Goal: Task Accomplishment & Management: Complete application form

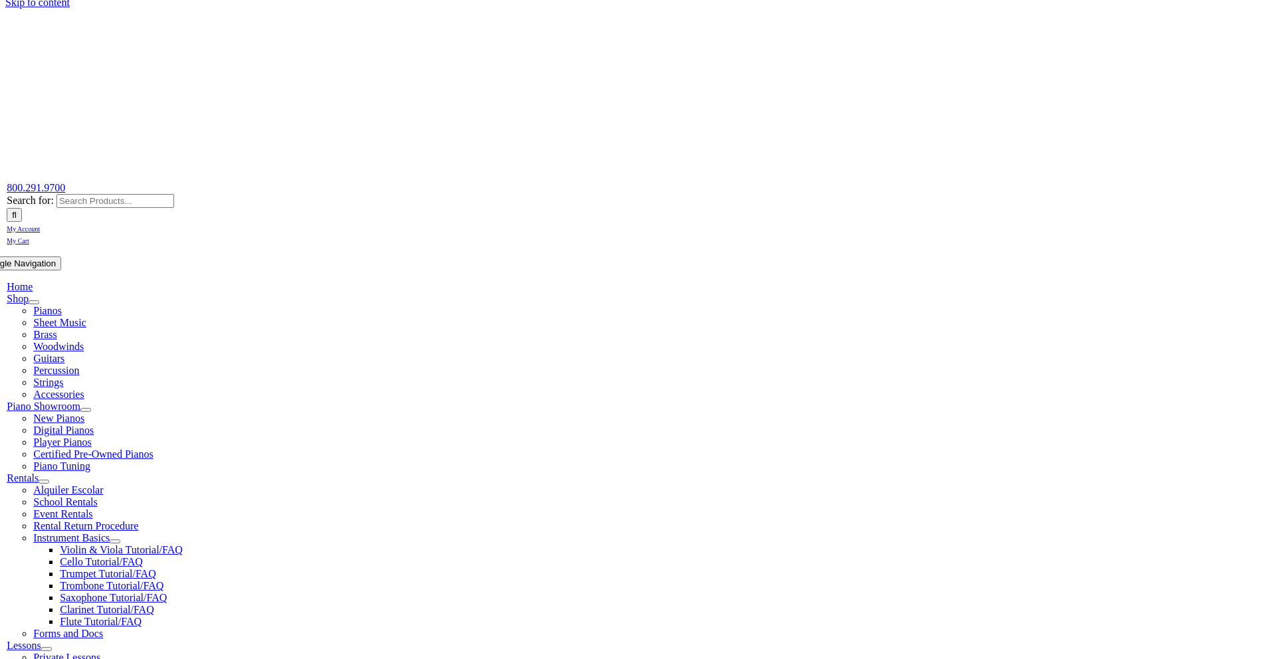
scroll to position [192, 0]
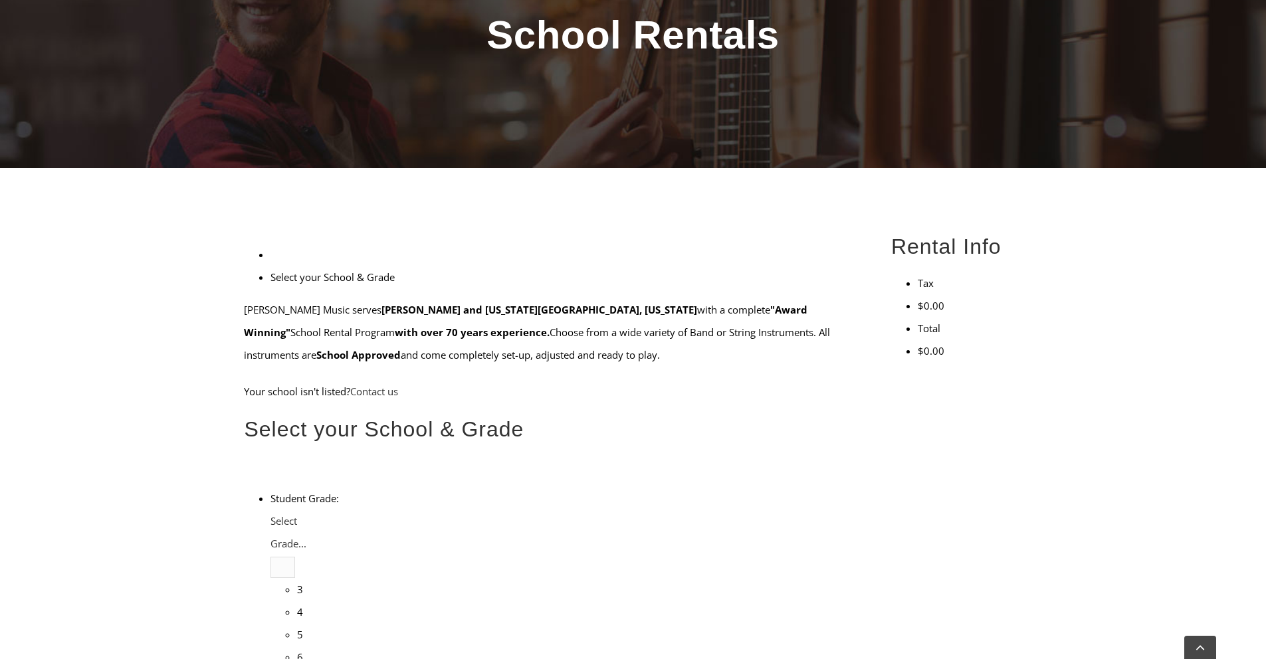
click at [297, 578] on li "3" at bounding box center [297, 589] width 0 height 23
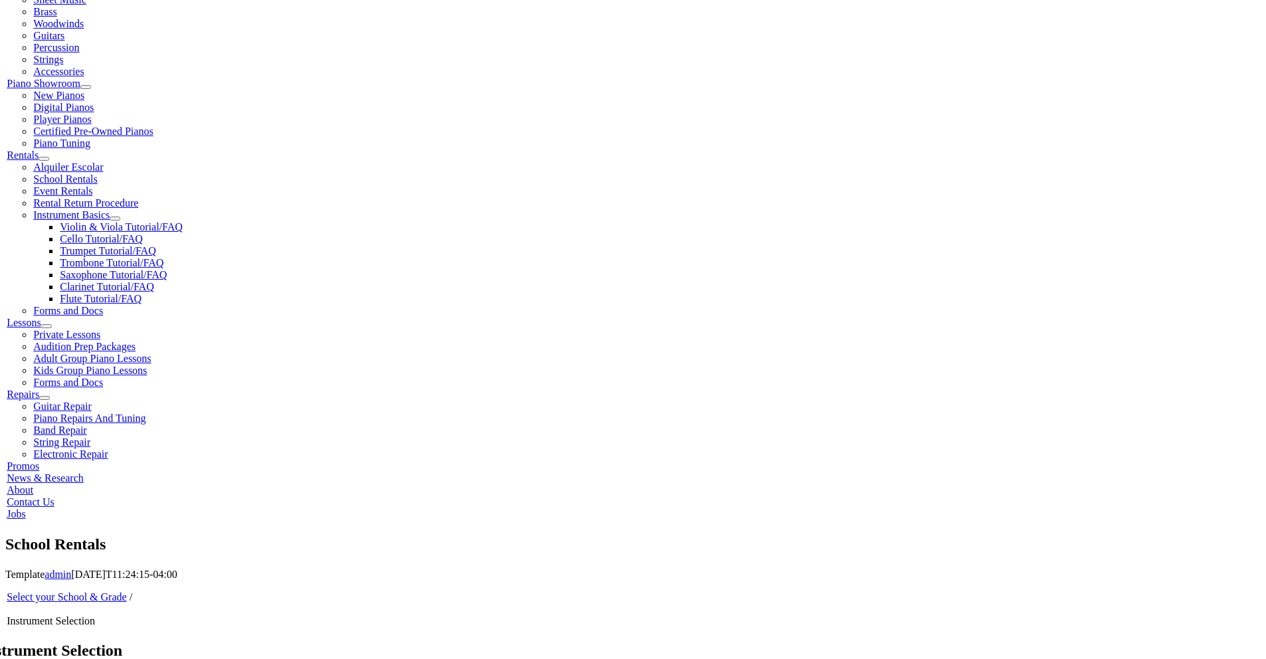
scroll to position [96, 0]
